Goal: Find contact information: Find contact information

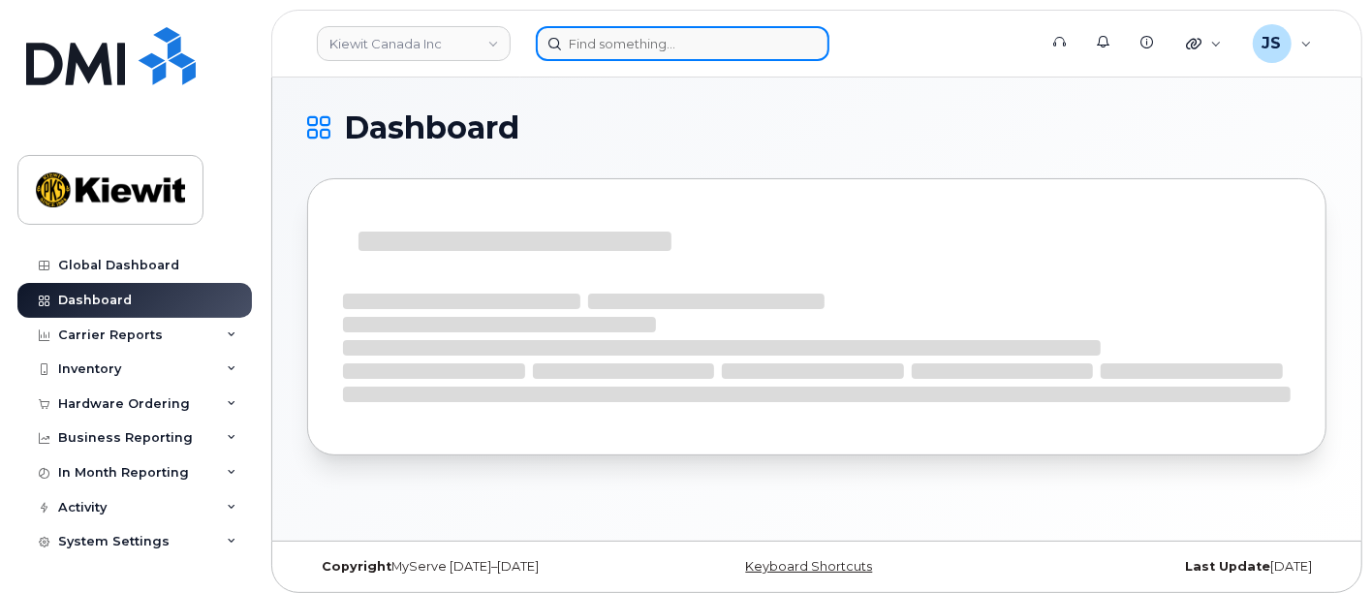
click at [644, 44] on input at bounding box center [683, 43] width 294 height 35
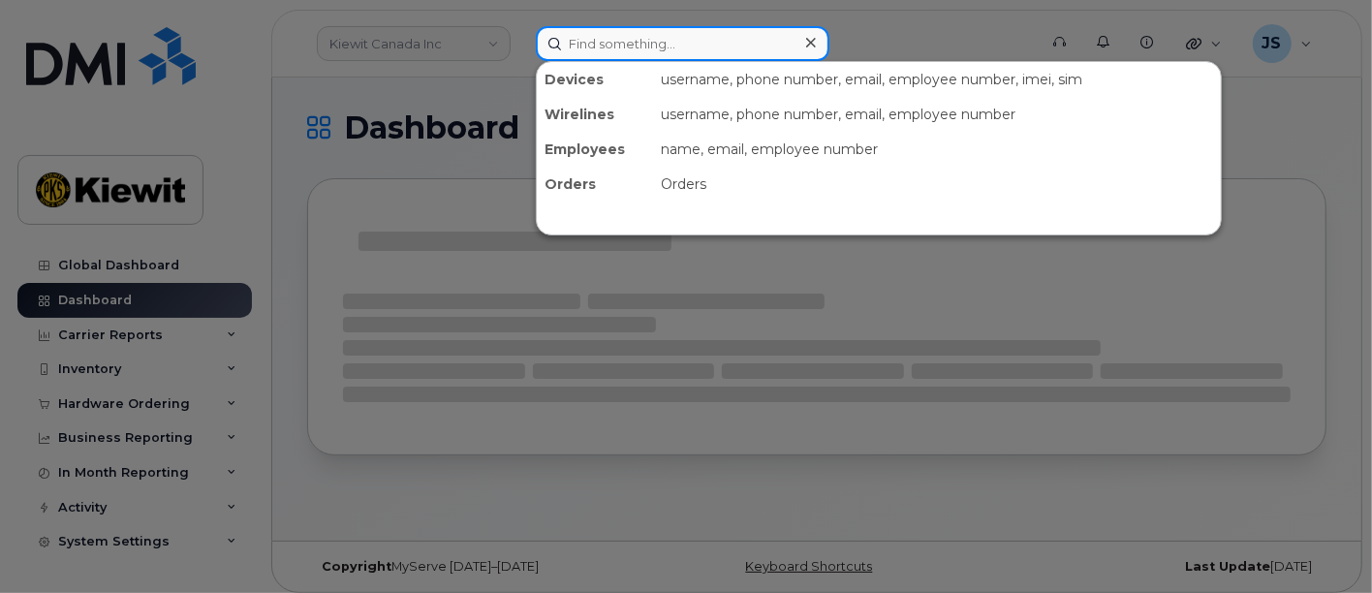
paste input "533262"
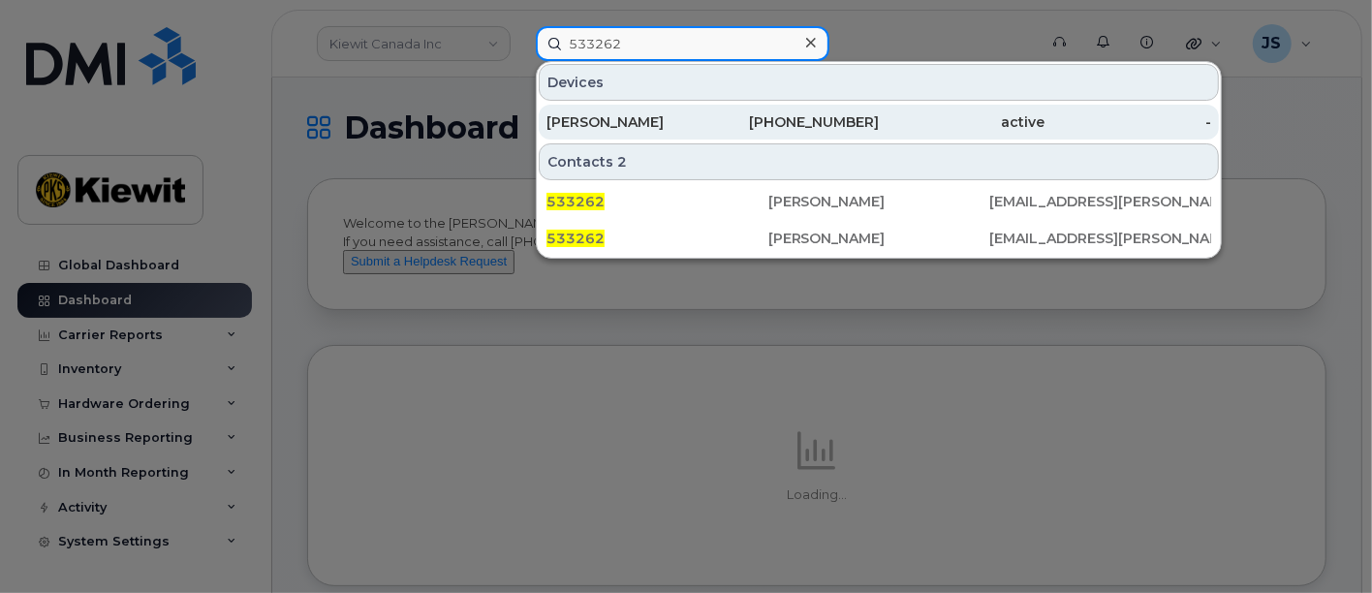
type input "533262"
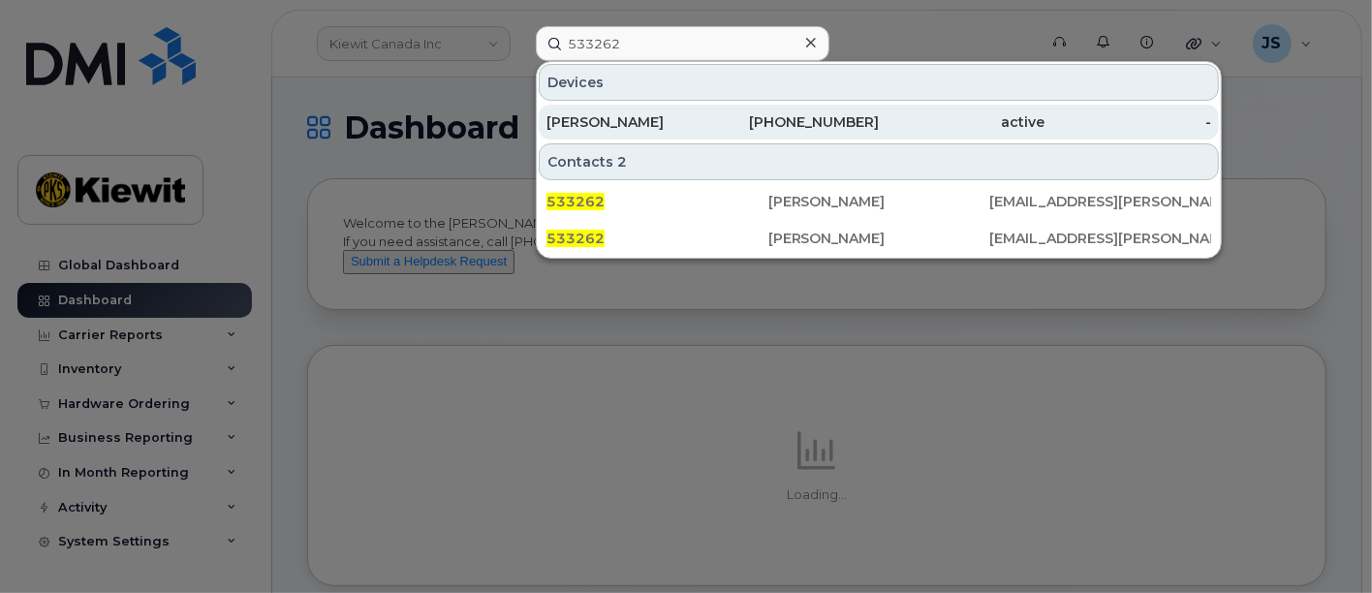
click at [677, 132] on div "LUKAS MOSHER" at bounding box center [629, 122] width 167 height 35
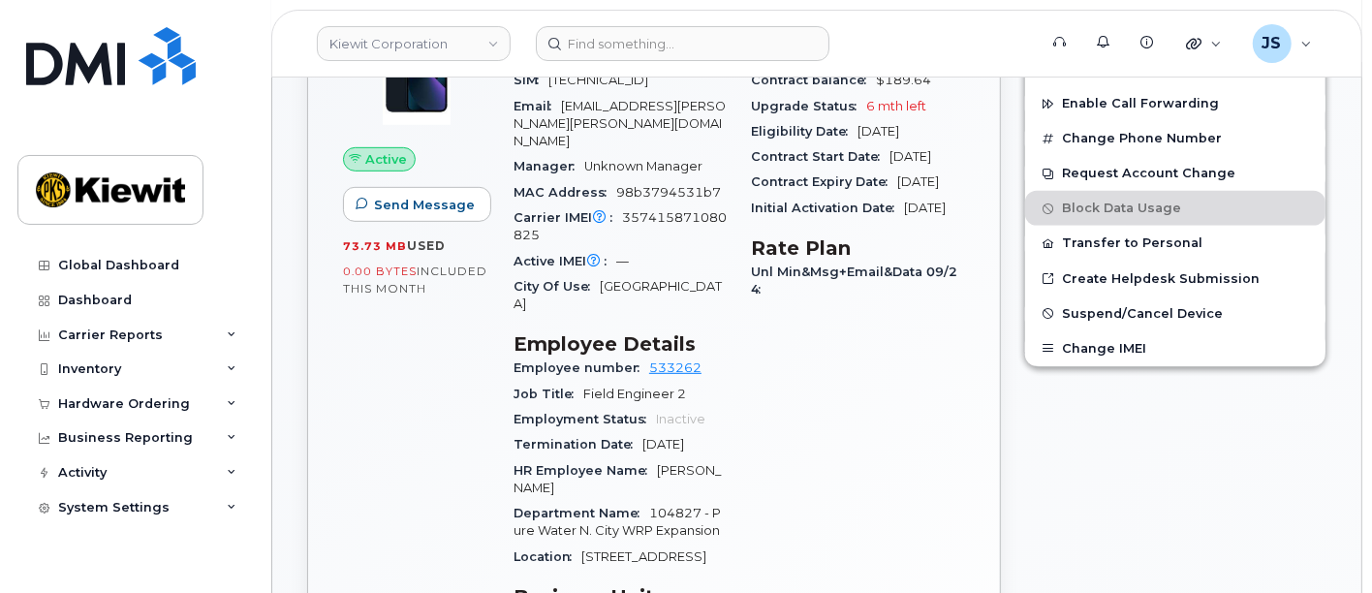
scroll to position [645, 0]
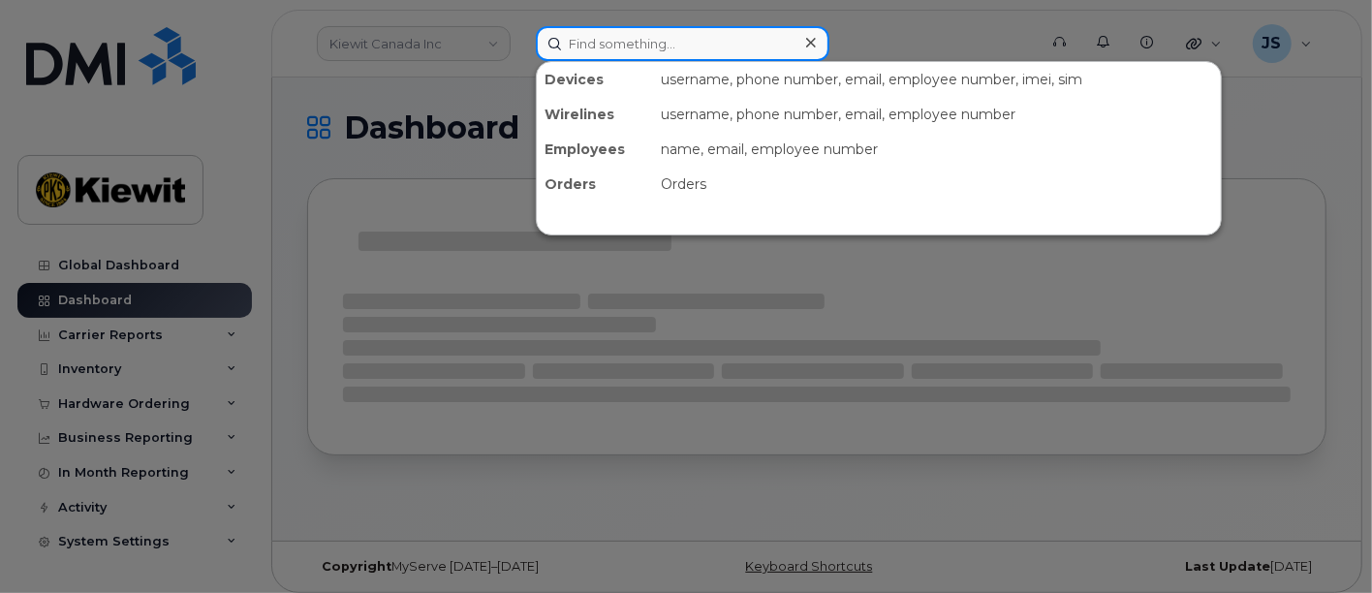
click at [695, 34] on input at bounding box center [683, 43] width 294 height 35
paste input "578298"
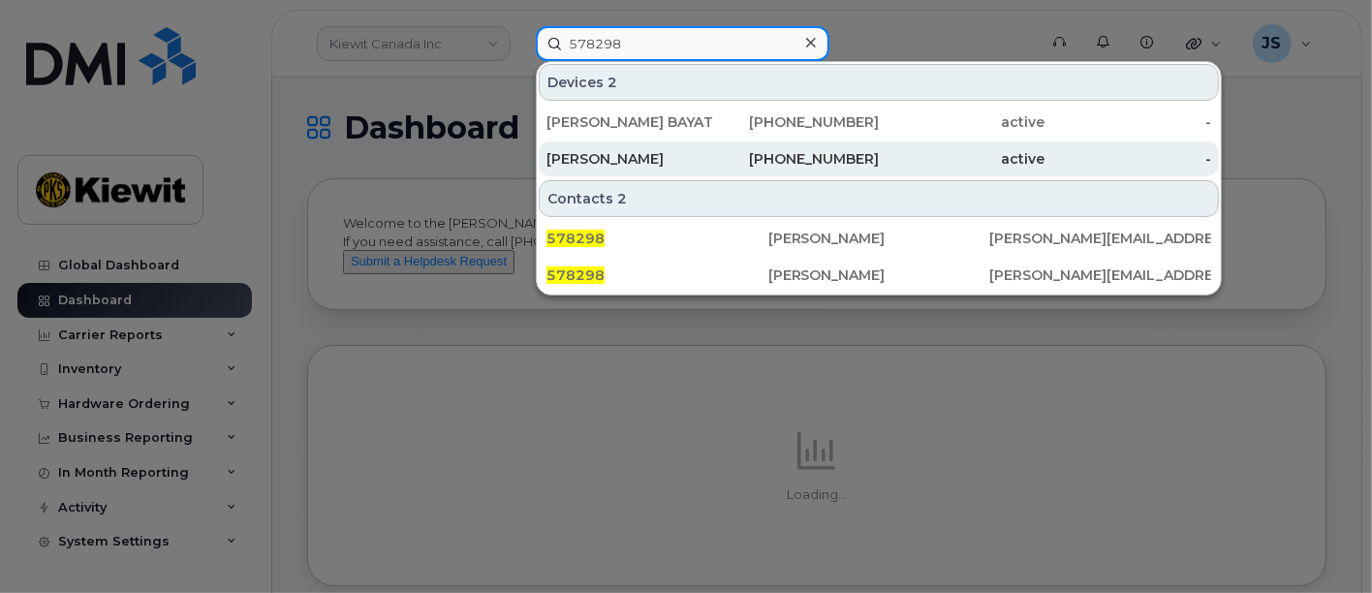
type input "578298"
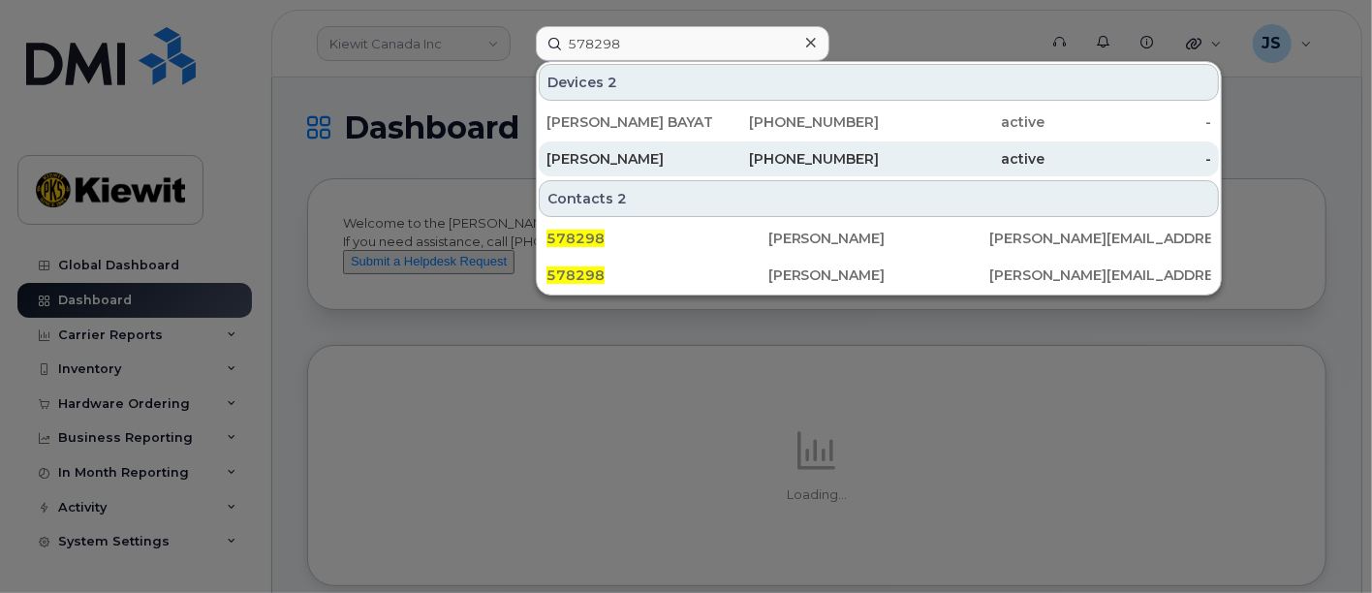
drag, startPoint x: 654, startPoint y: 157, endPoint x: 625, endPoint y: 149, distance: 30.1
click at [654, 157] on div "LUCAS BOWMAN" at bounding box center [629, 158] width 167 height 19
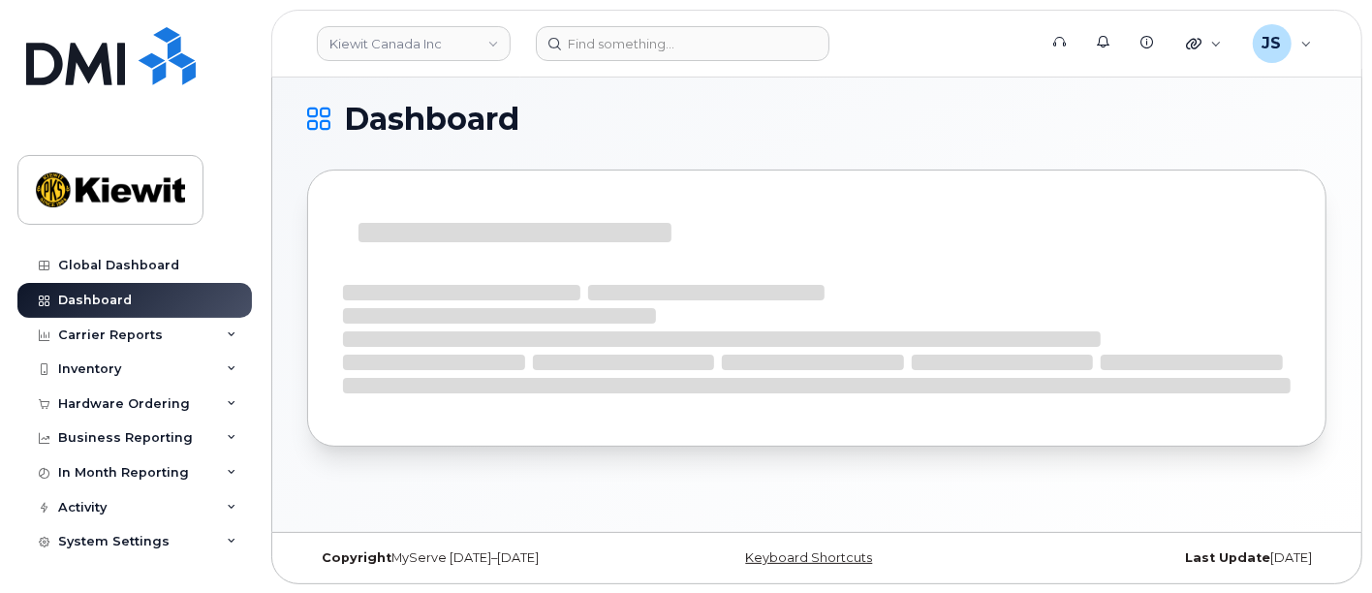
scroll to position [9, 0]
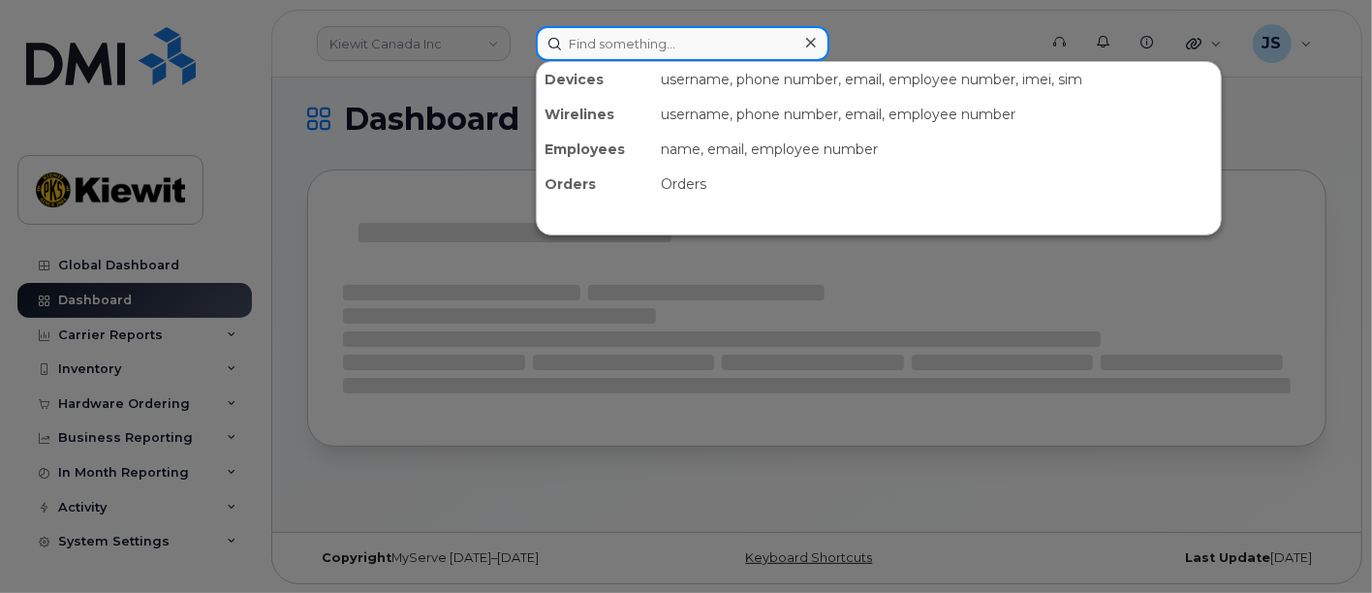
click at [674, 41] on input at bounding box center [683, 43] width 294 height 35
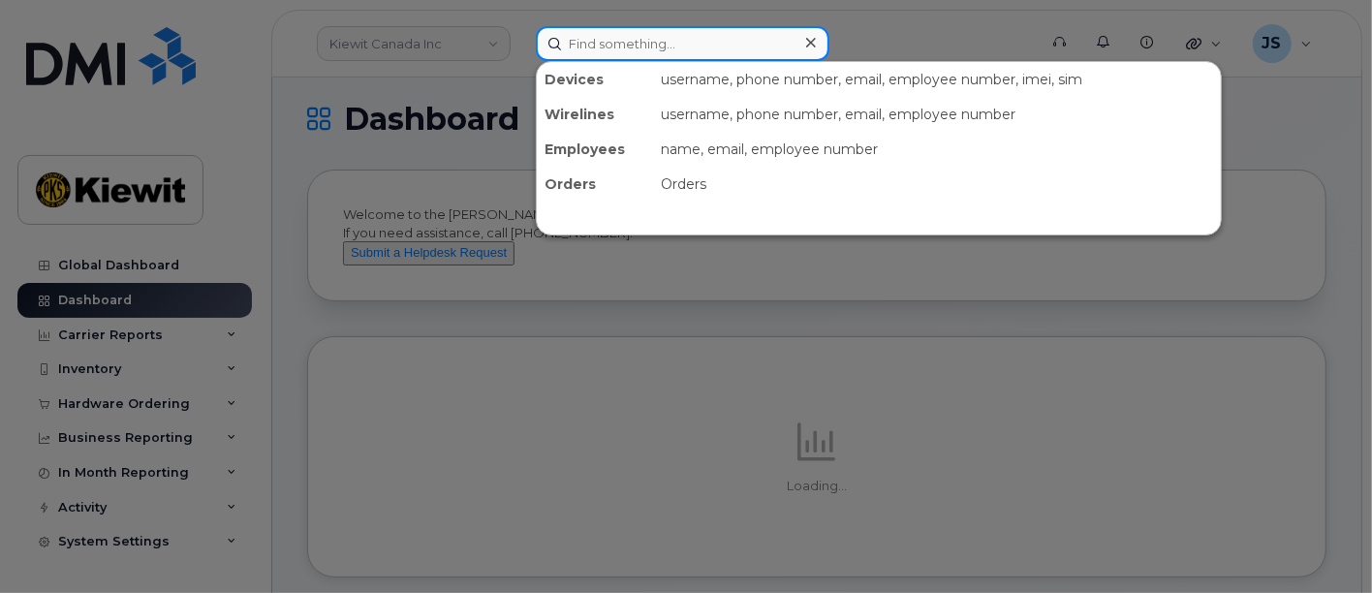
paste input "432909"
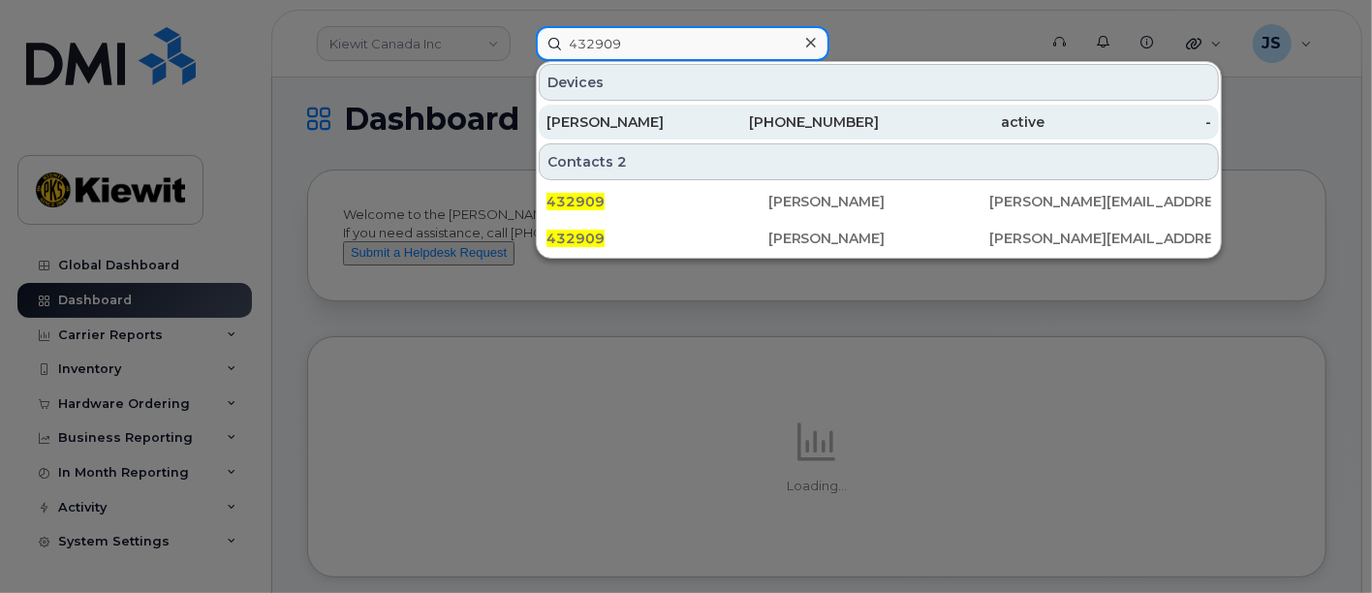
type input "432909"
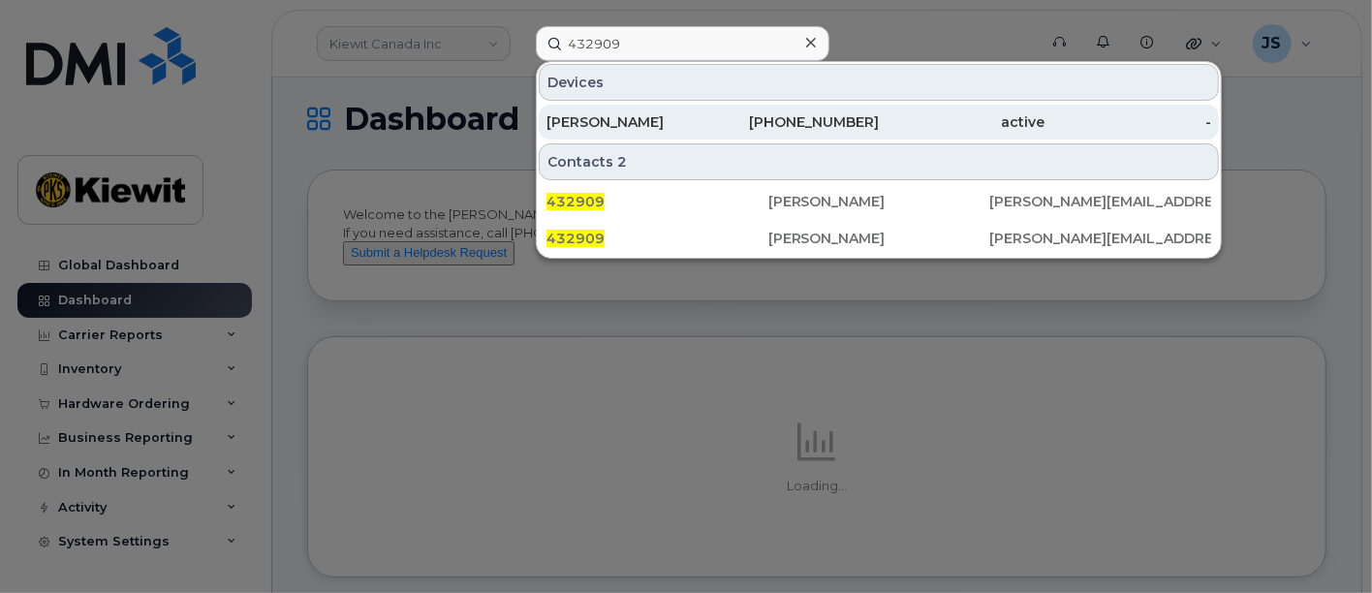
click at [705, 128] on div "[PERSON_NAME]" at bounding box center [629, 121] width 167 height 19
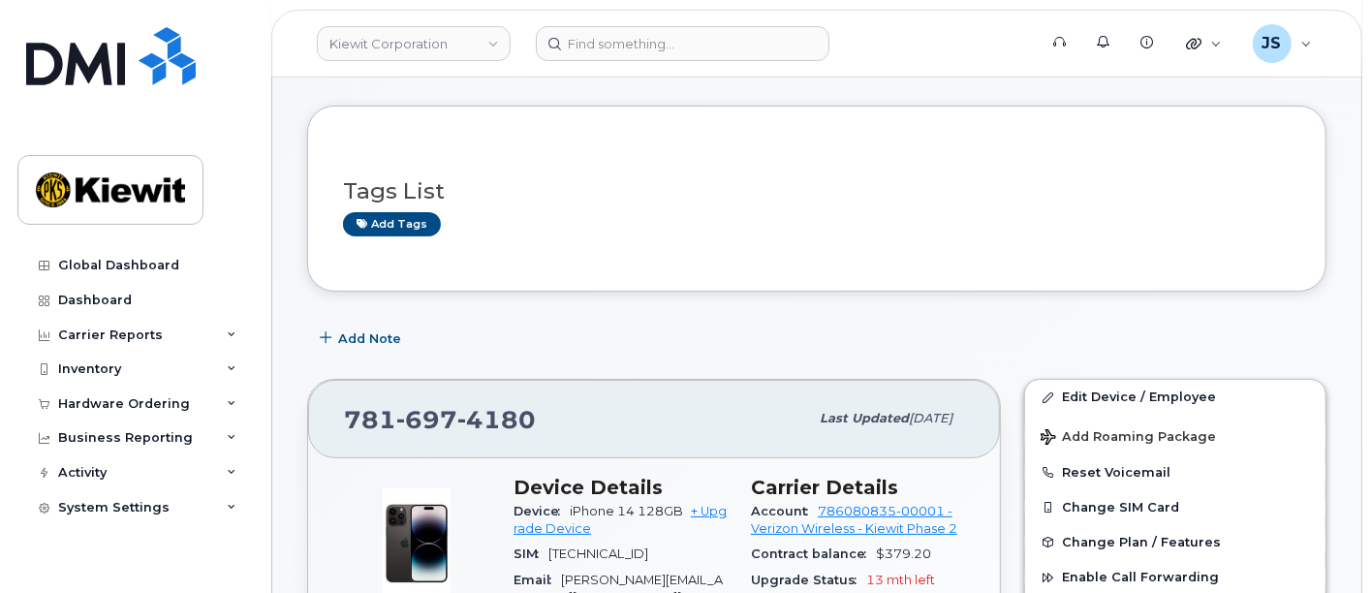
scroll to position [108, 0]
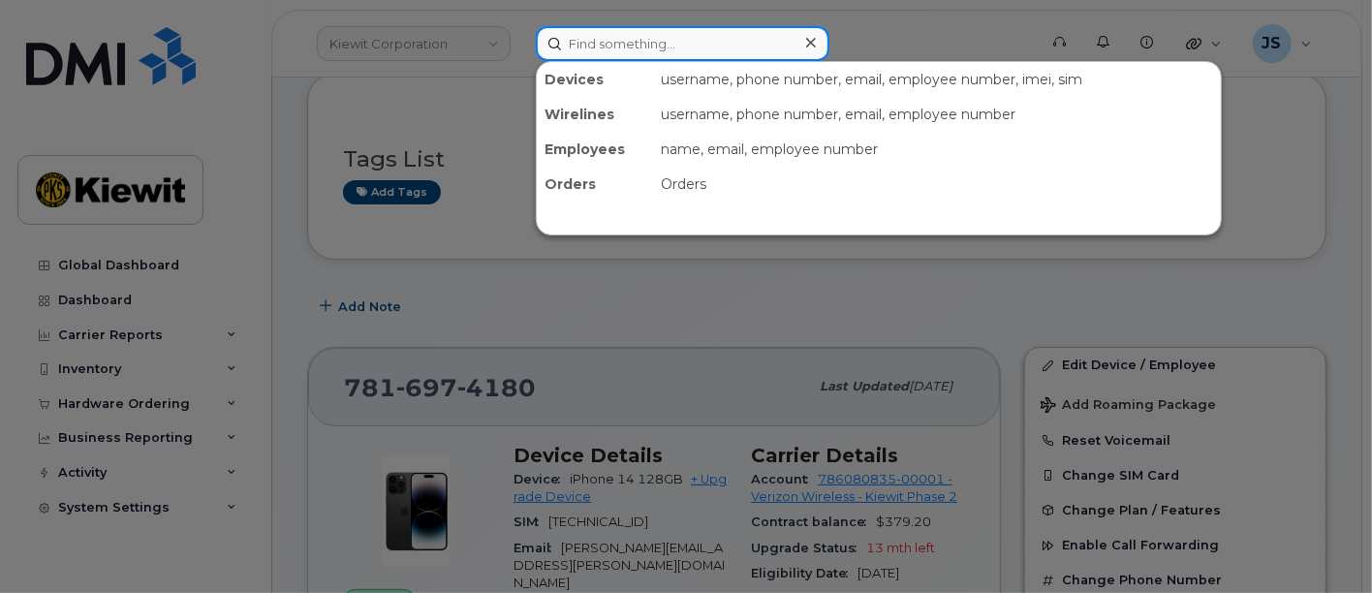
click at [609, 38] on input at bounding box center [683, 43] width 294 height 35
paste input "582739"
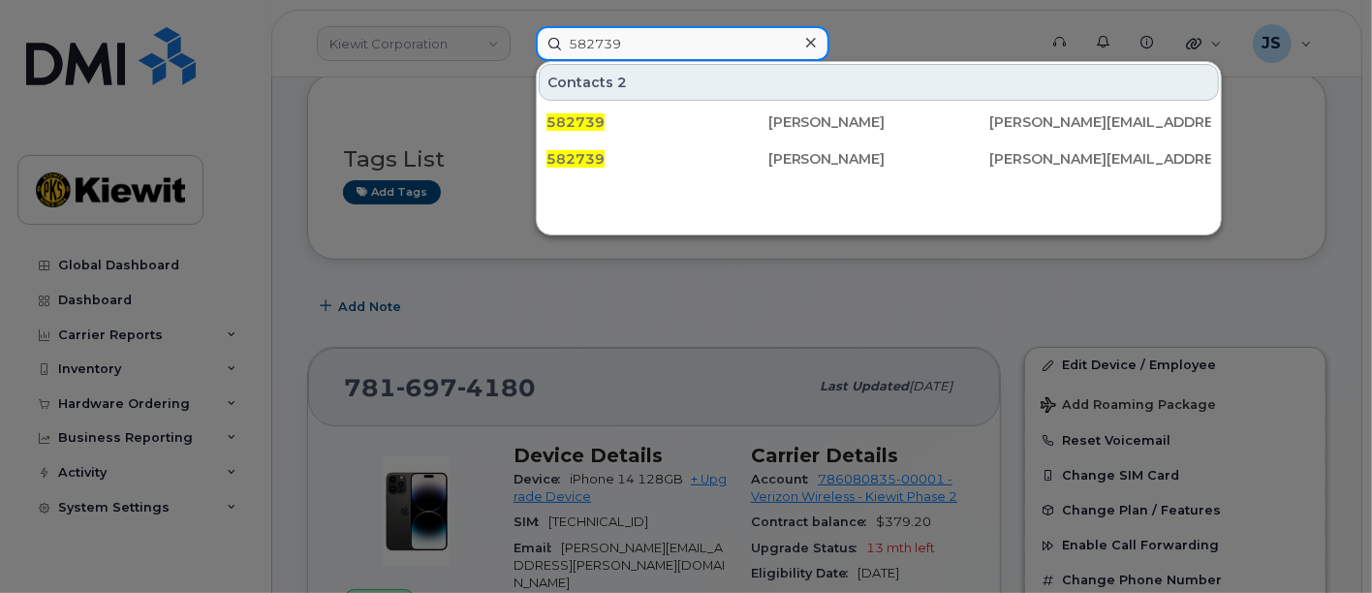
drag, startPoint x: 668, startPoint y: 35, endPoint x: 501, endPoint y: 37, distance: 167.6
click at [520, 37] on div "582739 Contacts 2 582739 [PERSON_NAME] [PERSON_NAME][EMAIL_ADDRESS][DOMAIN_NAME…" at bounding box center [779, 43] width 519 height 35
paste input "[PERSON_NAME]"
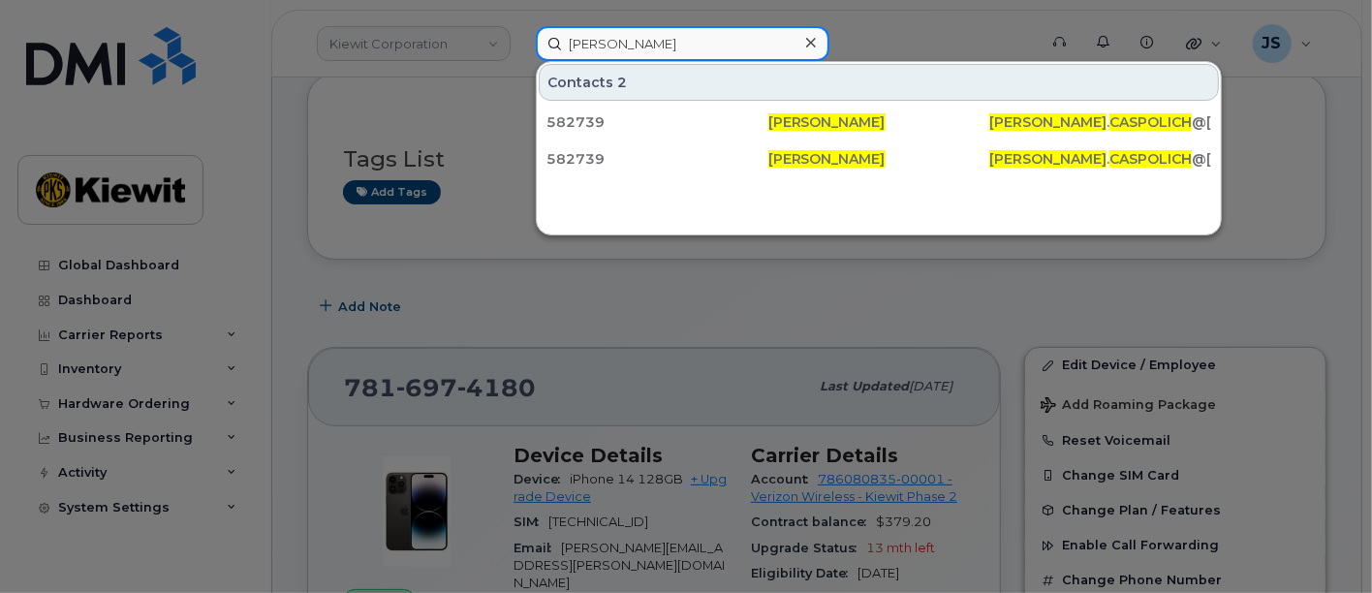
drag, startPoint x: 675, startPoint y: 48, endPoint x: 523, endPoint y: 34, distance: 152.8
click at [523, 34] on div "Jason Caspolich Contacts 2 582739 Jason Caspolich JASON . CASPOLICH @TICUS.COM …" at bounding box center [779, 43] width 519 height 35
paste input "(228) 671-1282"
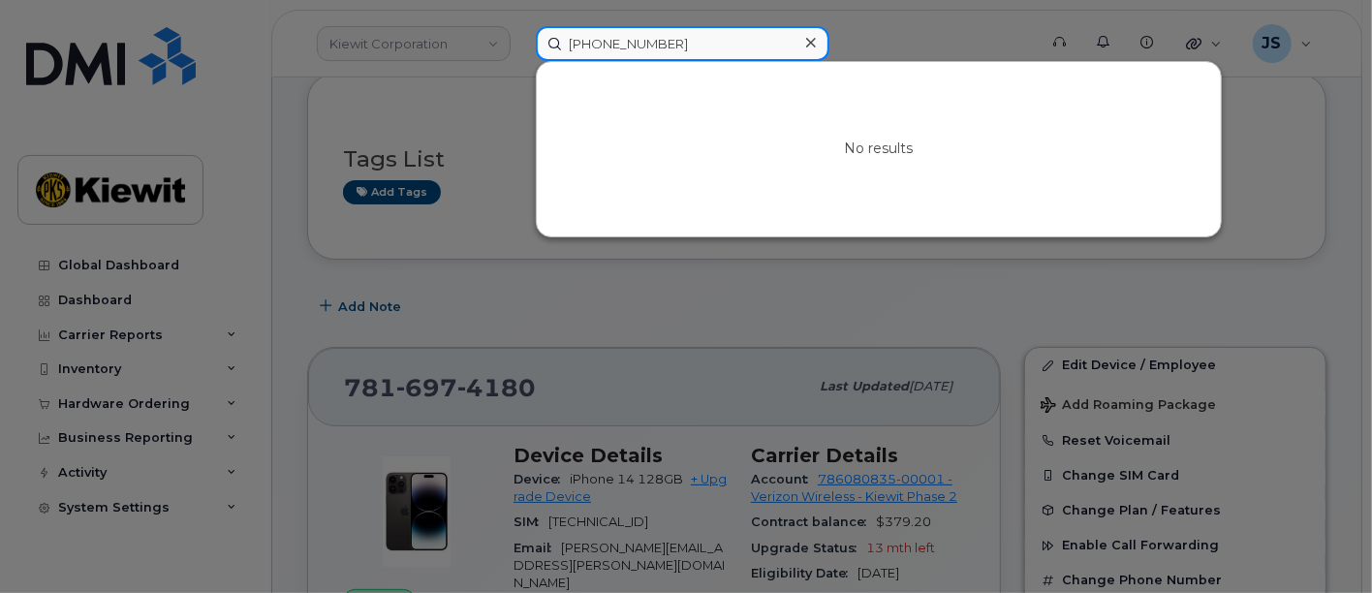
click at [608, 43] on input "(228) 671-1282" at bounding box center [683, 43] width 294 height 35
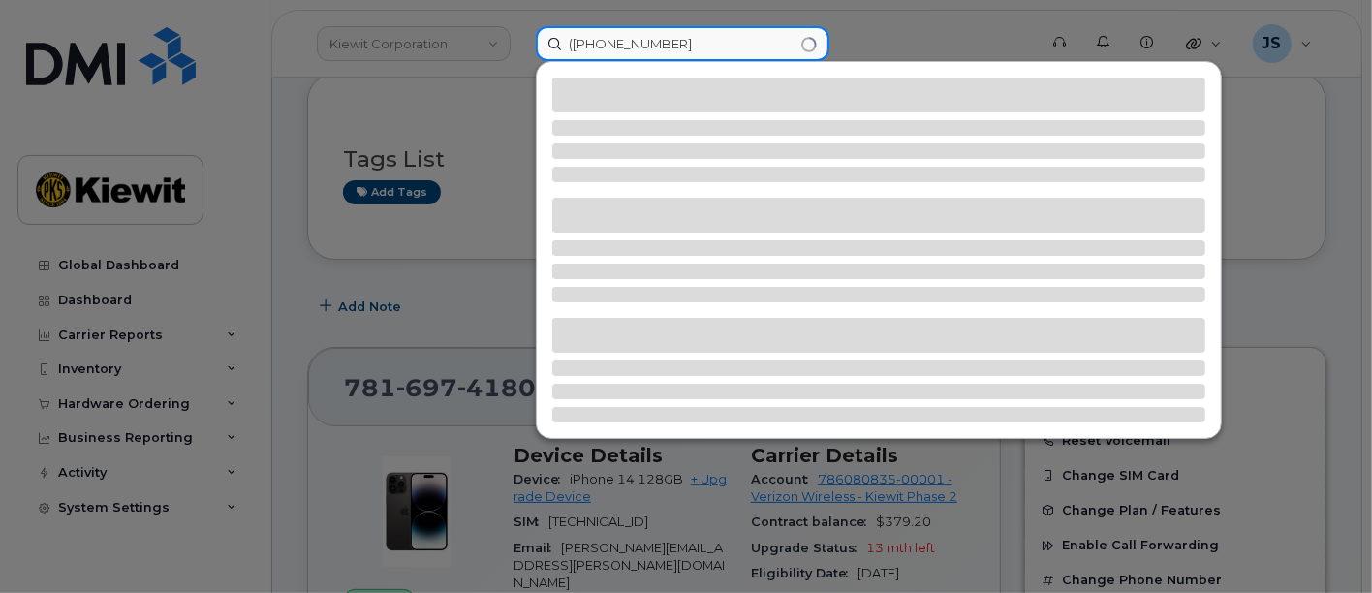
click at [572, 44] on input "(228-671-1282" at bounding box center [683, 43] width 294 height 35
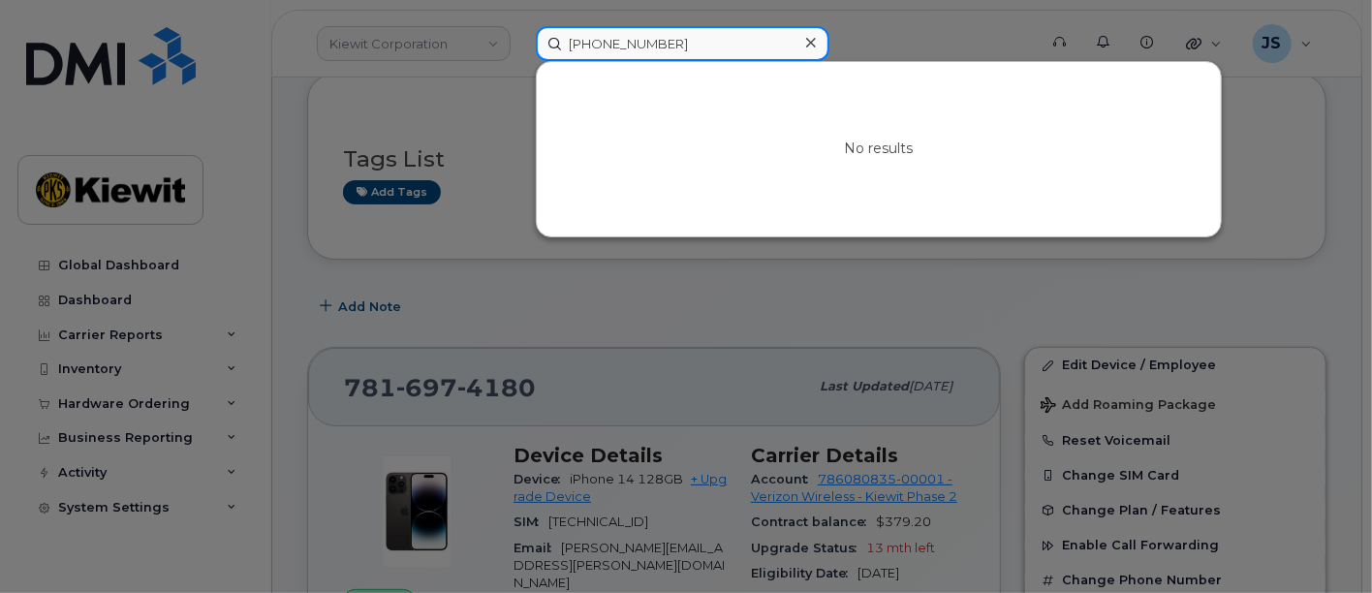
click at [603, 43] on input "228-671-1282" at bounding box center [683, 43] width 294 height 35
click at [628, 44] on input "228671-1282" at bounding box center [683, 43] width 294 height 35
drag, startPoint x: 679, startPoint y: 53, endPoint x: 511, endPoint y: 34, distance: 169.7
click at [520, 34] on div "2286711282 No results" at bounding box center [779, 43] width 519 height 35
paste input "53041"
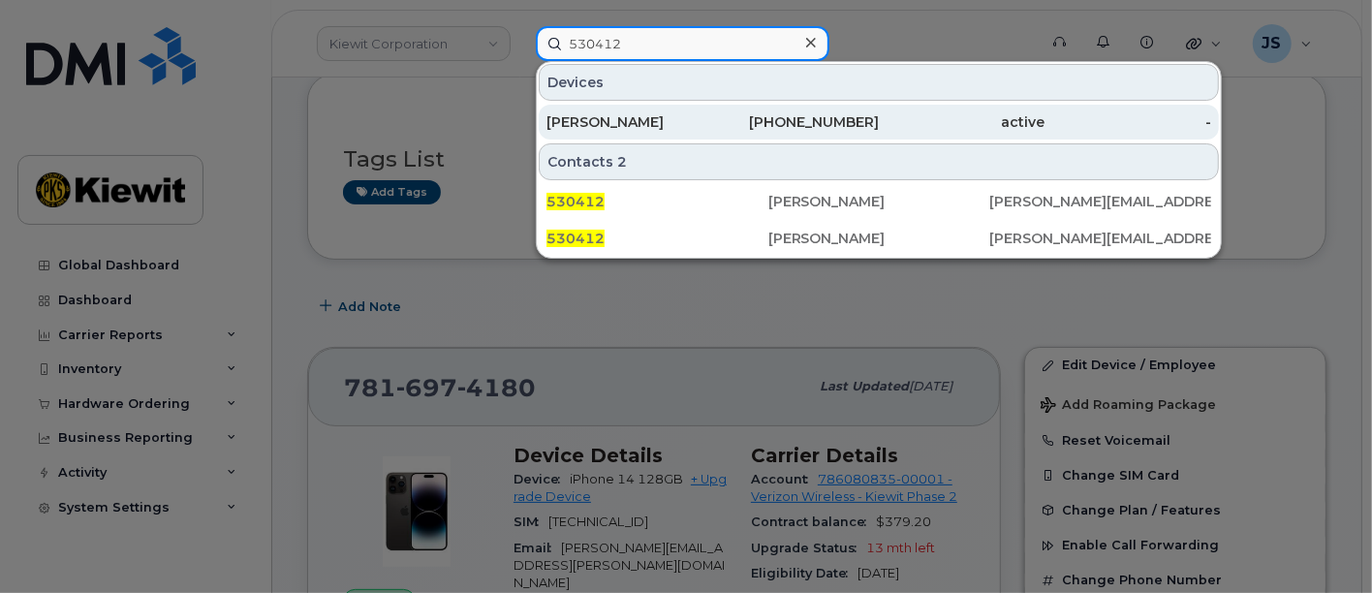
type input "530412"
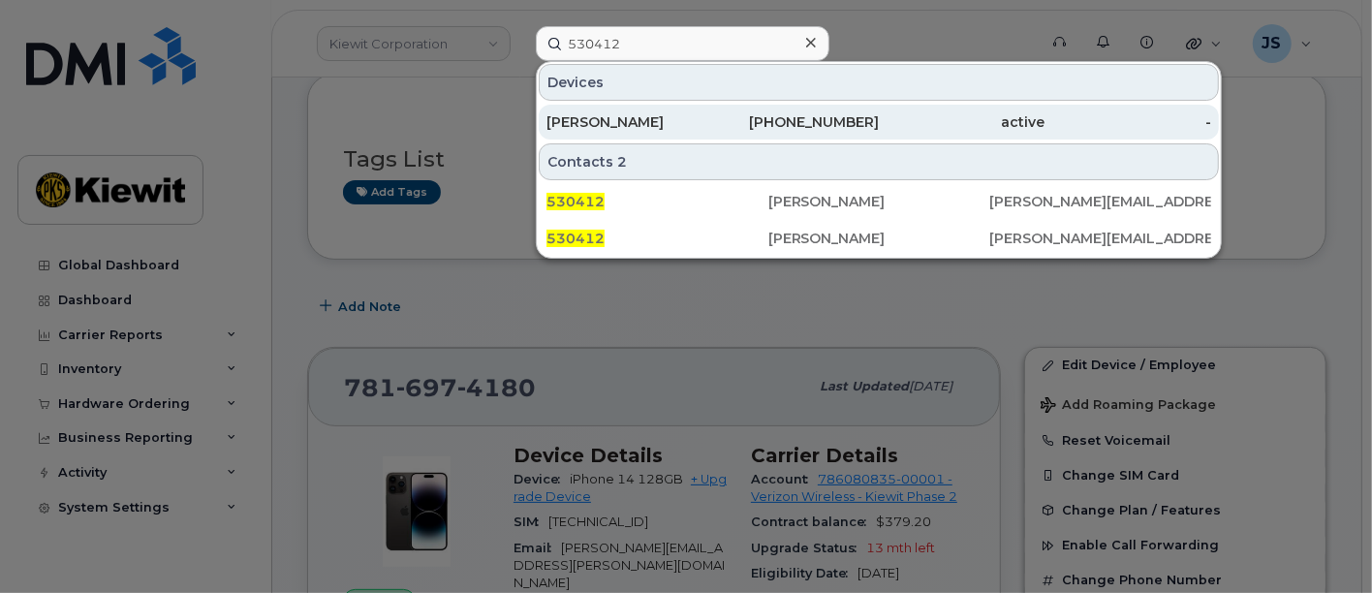
click at [678, 131] on div "CHARNISE ANDERSON" at bounding box center [629, 122] width 167 height 35
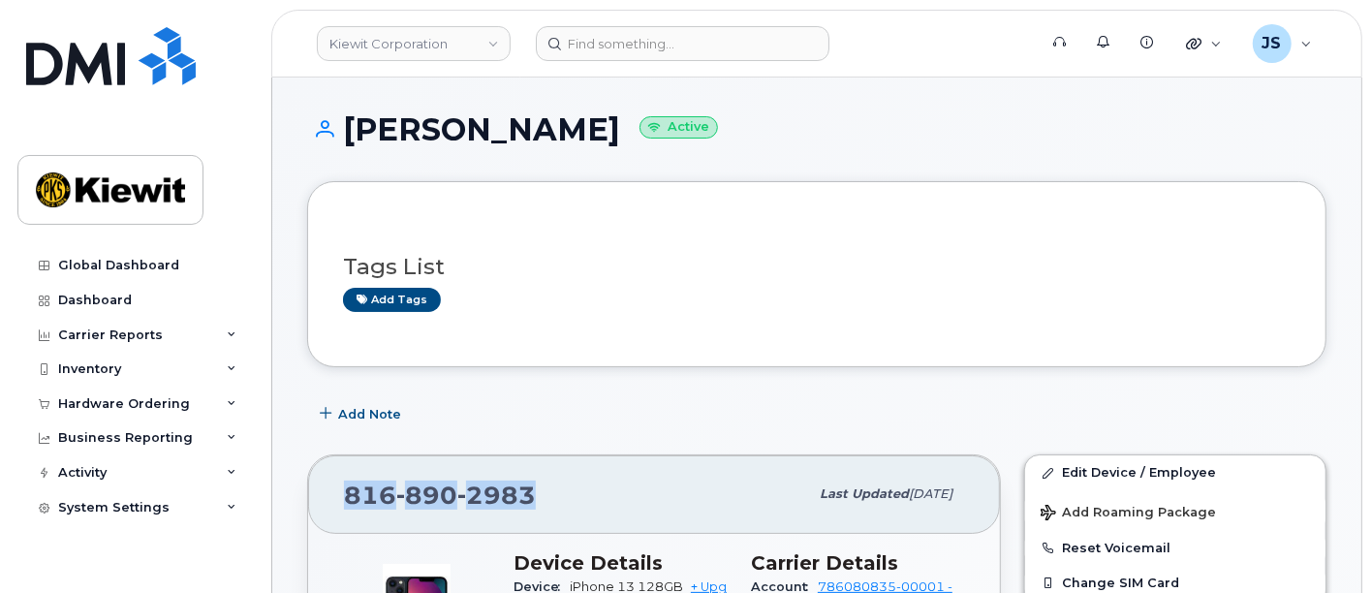
drag, startPoint x: 539, startPoint y: 489, endPoint x: 335, endPoint y: 496, distance: 203.6
click at [335, 496] on div "[PHONE_NUMBER] Last updated [DATE]" at bounding box center [654, 494] width 692 height 78
copy span "[PHONE_NUMBER]"
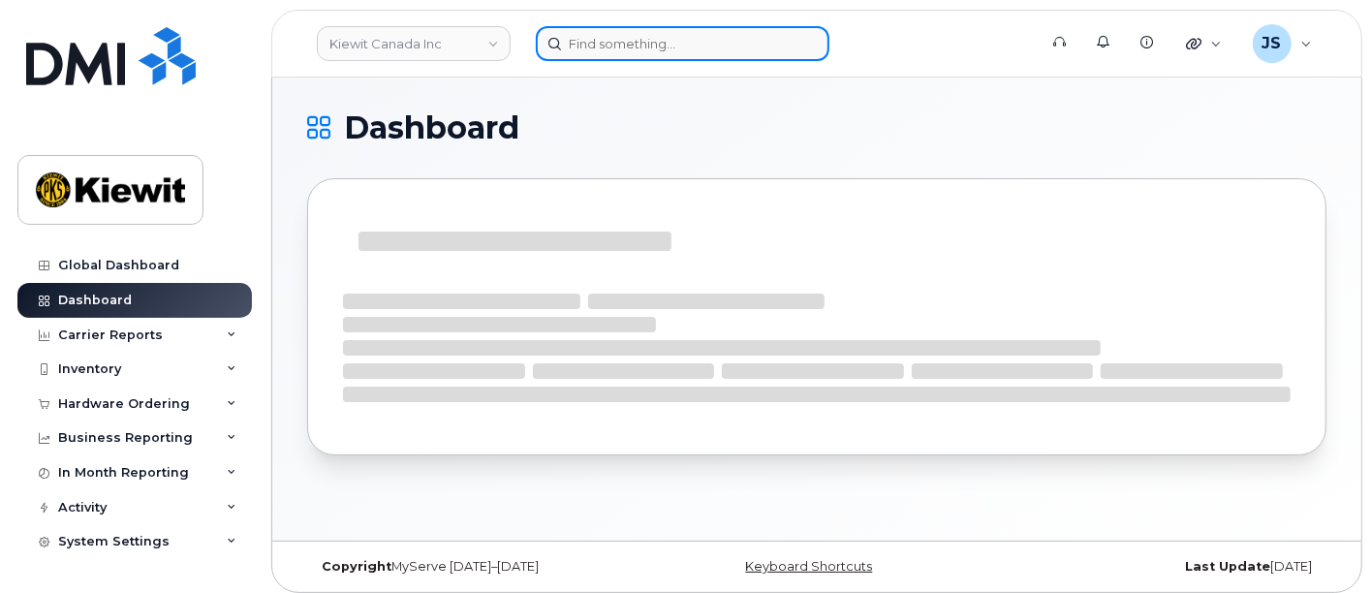
click at [641, 51] on input at bounding box center [683, 43] width 294 height 35
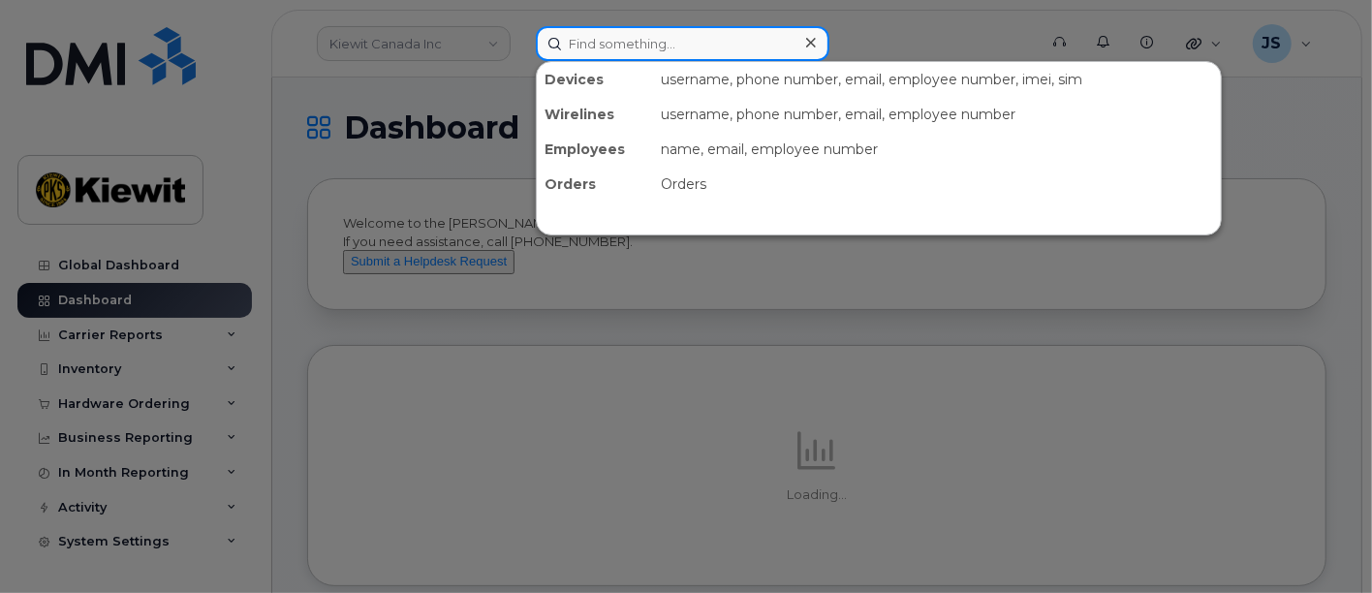
paste input "[PERSON_NAME]"
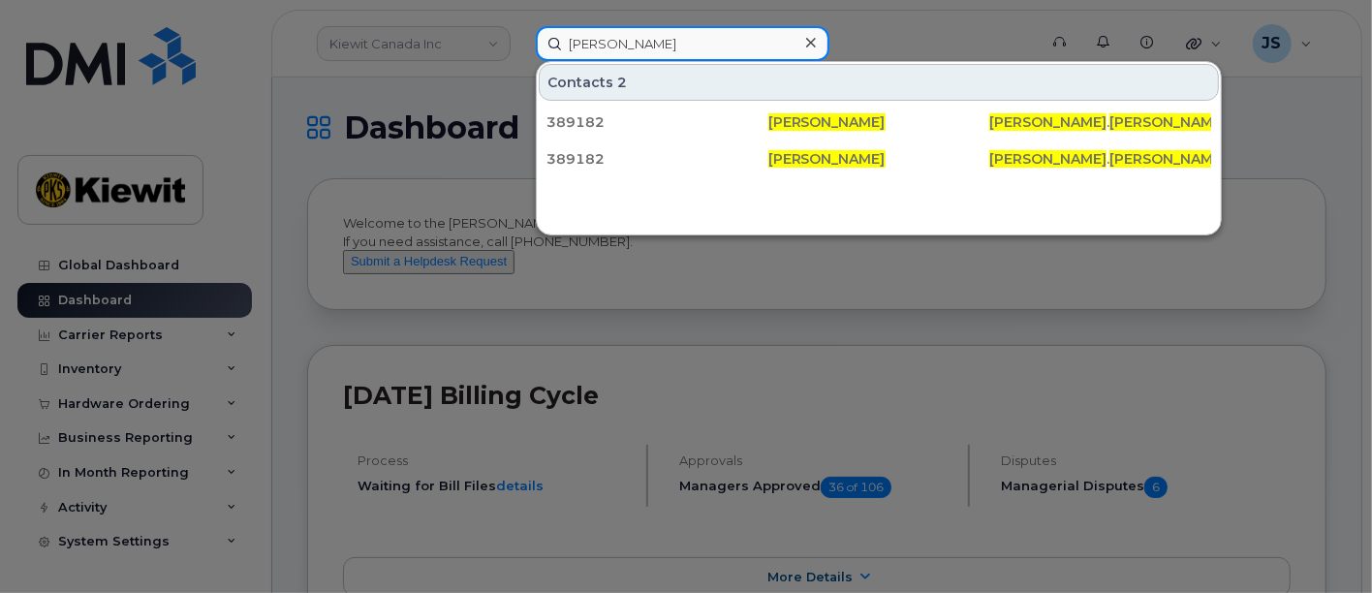
drag, startPoint x: 658, startPoint y: 48, endPoint x: 492, endPoint y: 49, distance: 165.7
click at [520, 49] on div "[PERSON_NAME] Contacts 2 389182 [PERSON_NAME] [PERSON_NAME] . [PERSON_NAME] @[P…" at bounding box center [779, 43] width 519 height 35
paste input "389182"
type input "389182"
